Goal: Task Accomplishment & Management: Use online tool/utility

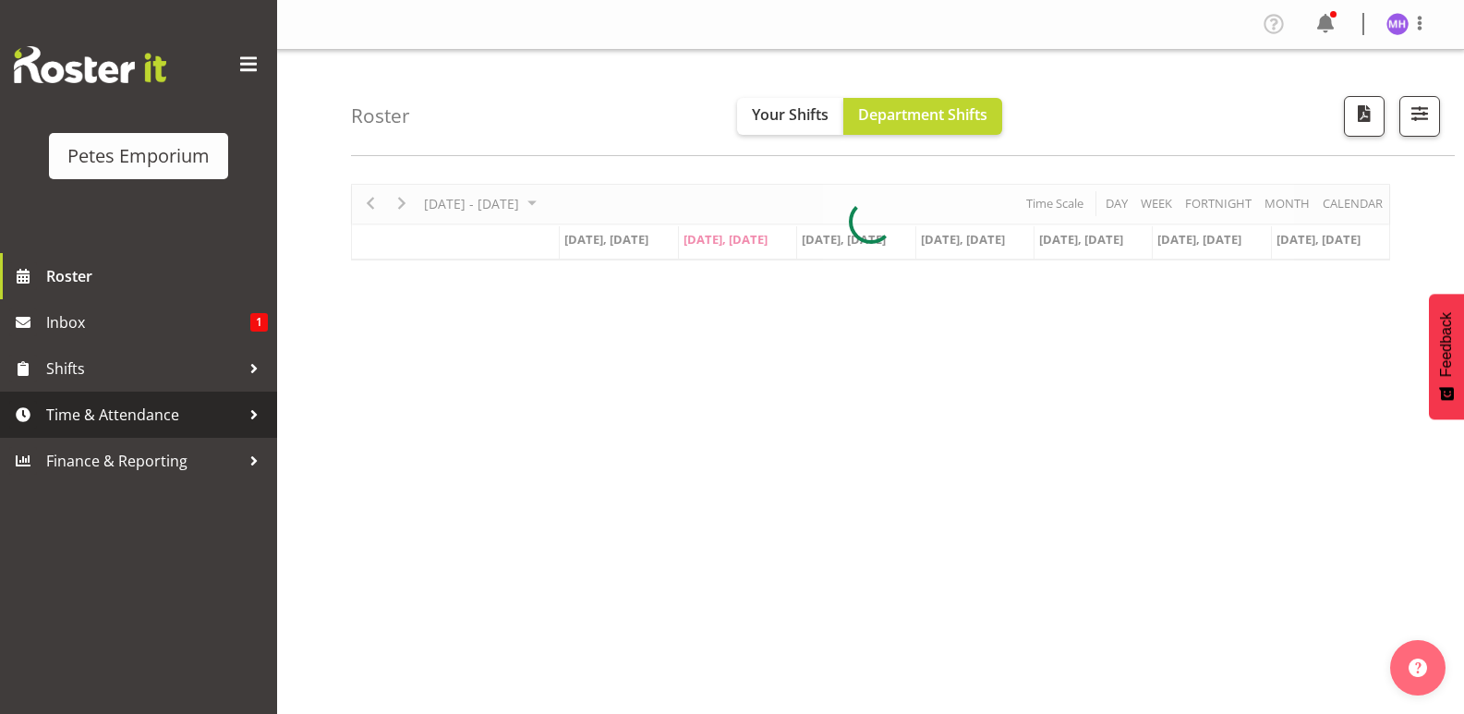
click at [147, 417] on span "Time & Attendance" at bounding box center [143, 415] width 194 height 28
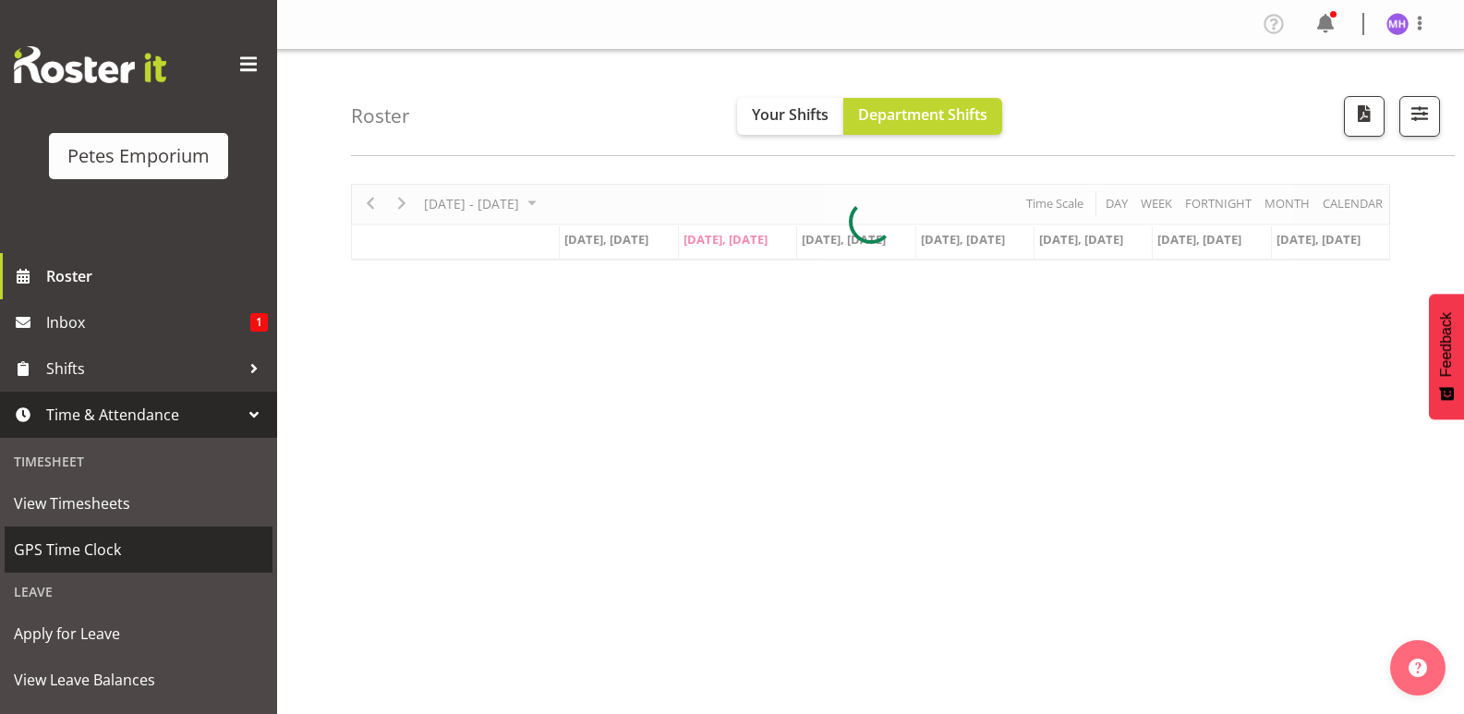
click at [148, 552] on span "GPS Time Clock" at bounding box center [138, 550] width 249 height 28
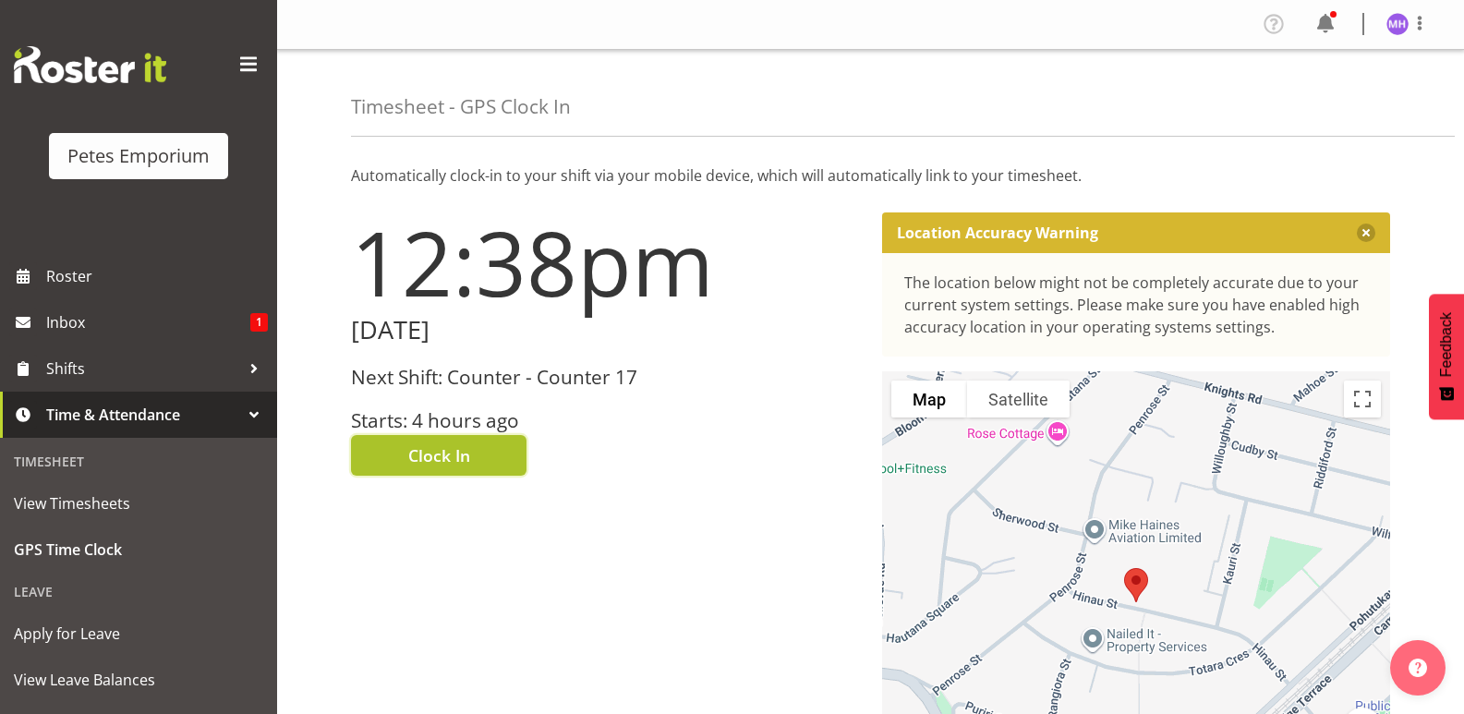
click at [471, 470] on button "Clock In" at bounding box center [438, 455] width 175 height 41
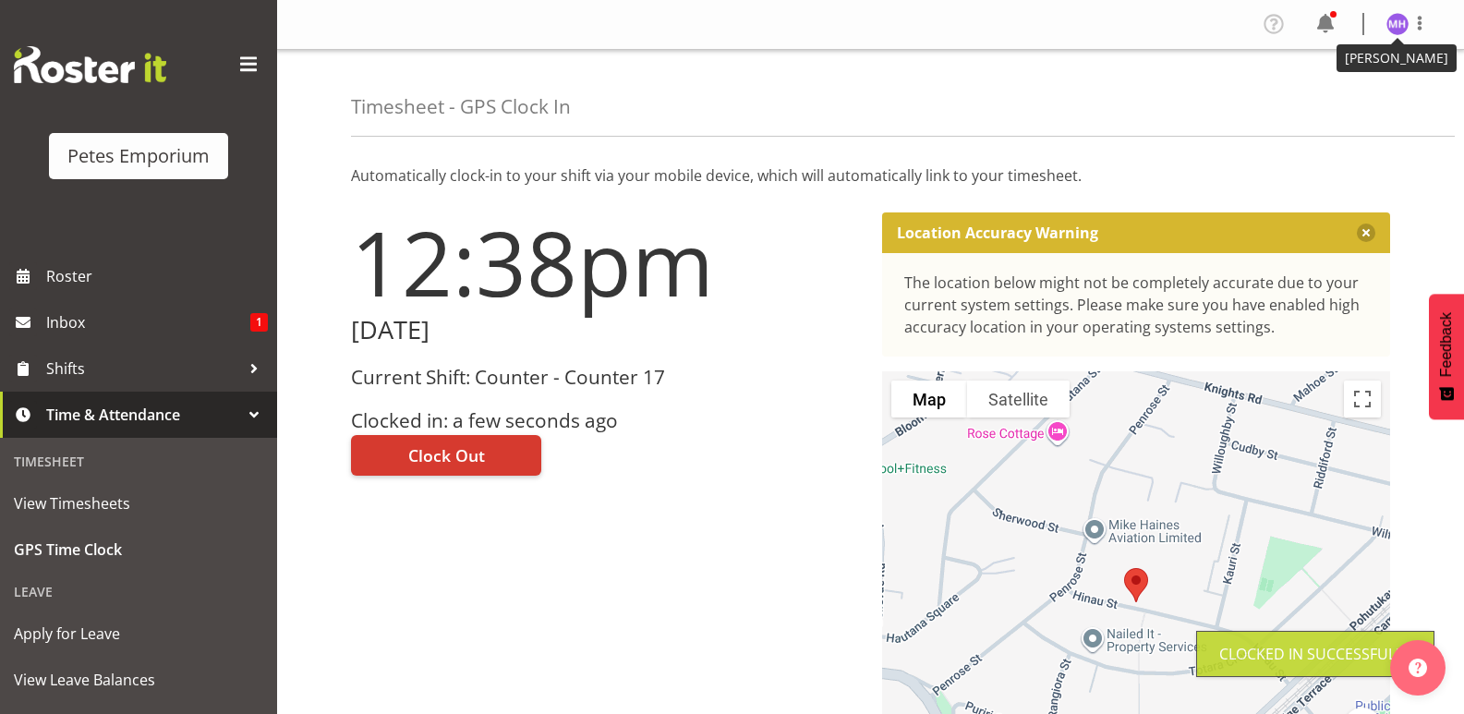
click at [1407, 34] on figure at bounding box center [1397, 24] width 22 height 22
click at [1373, 95] on link "Log Out" at bounding box center [1341, 96] width 177 height 33
